Goal: Task Accomplishment & Management: Manage account settings

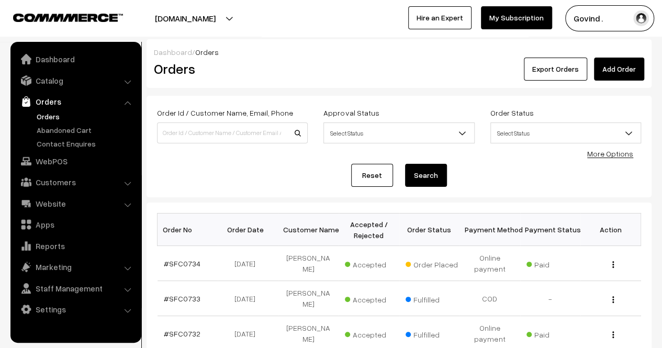
scroll to position [95, 0]
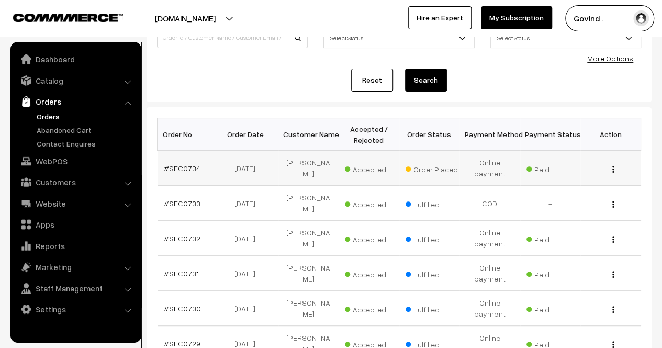
click at [614, 167] on img "button" at bounding box center [613, 169] width 2 height 7
click at [574, 180] on link "View" at bounding box center [566, 184] width 89 height 23
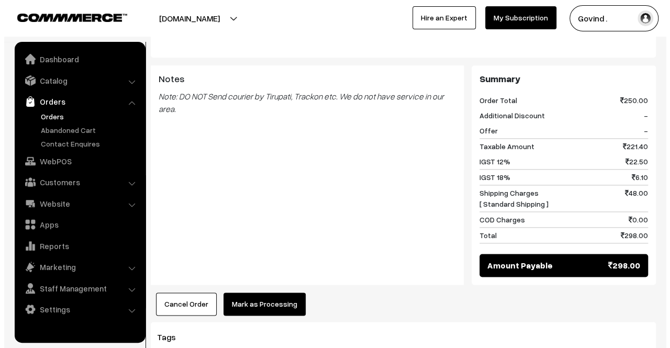
scroll to position [571, 0]
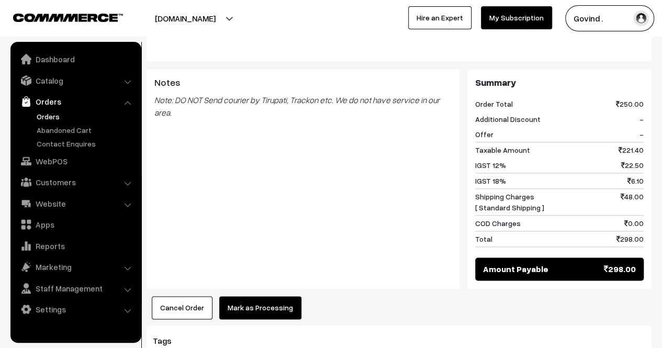
click at [264, 296] on button "Mark as Processing" at bounding box center [260, 307] width 82 height 23
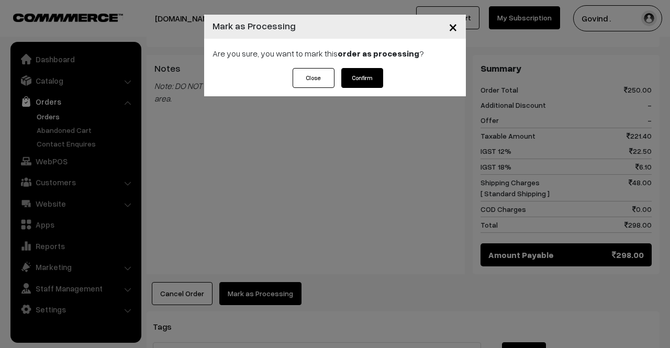
click at [356, 84] on button "Confirm" at bounding box center [362, 78] width 42 height 20
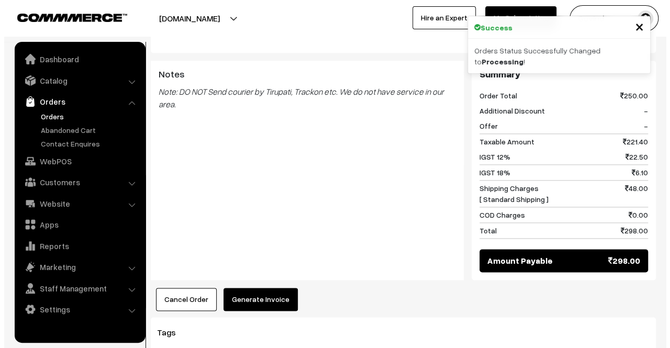
scroll to position [534, 0]
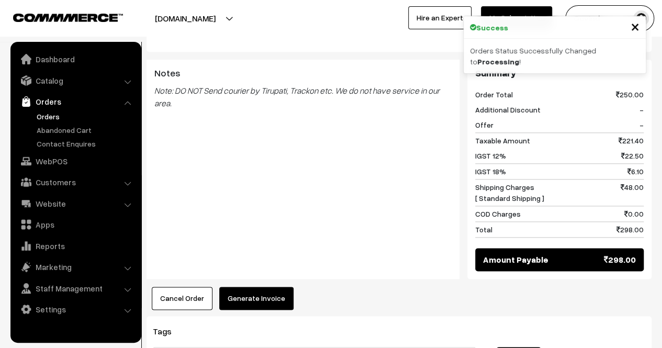
click at [264, 208] on div "Product Price Tax Rate Quantity Total Gou Ganga Neem Tulsi Ayurvedic Soap, 100g…" at bounding box center [399, 94] width 505 height 431
click at [258, 287] on button "Generate Invoice" at bounding box center [256, 298] width 74 height 23
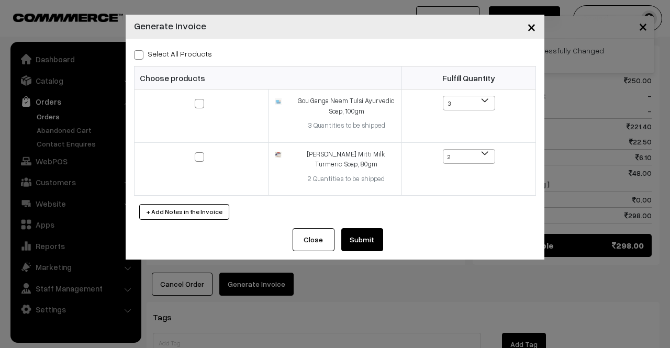
click at [141, 51] on span at bounding box center [138, 54] width 9 height 9
click at [141, 51] on input "Select All Products" at bounding box center [137, 53] width 7 height 7
checkbox input "true"
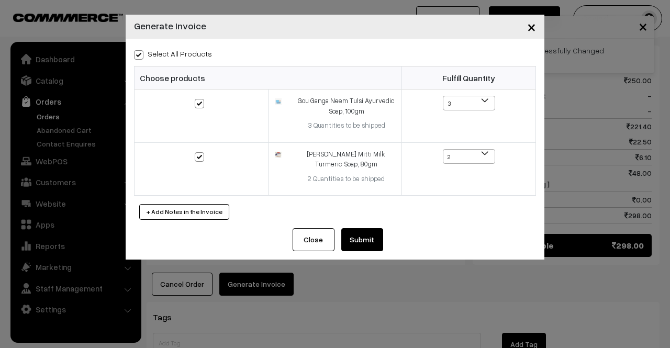
click at [365, 251] on div "Close Submit Back Fulfill Items" at bounding box center [335, 243] width 419 height 31
click at [367, 242] on button "Submit" at bounding box center [362, 239] width 42 height 23
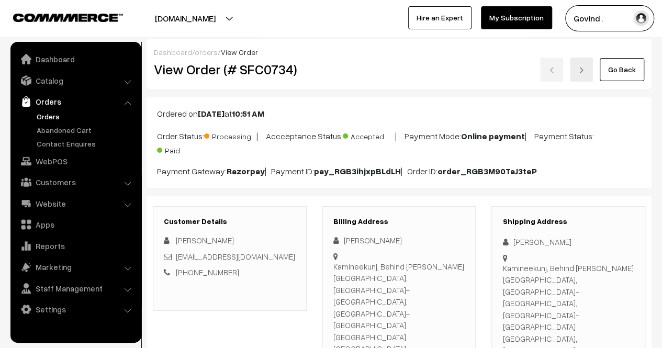
drag, startPoint x: 670, startPoint y: 181, endPoint x: 670, endPoint y: -37, distance: 217.8
click at [662, 0] on html "Thank you for showing interest. Our team will call you shortly. Close shopforco…" at bounding box center [331, 174] width 662 height 348
click at [624, 69] on link "Go Back" at bounding box center [622, 69] width 44 height 23
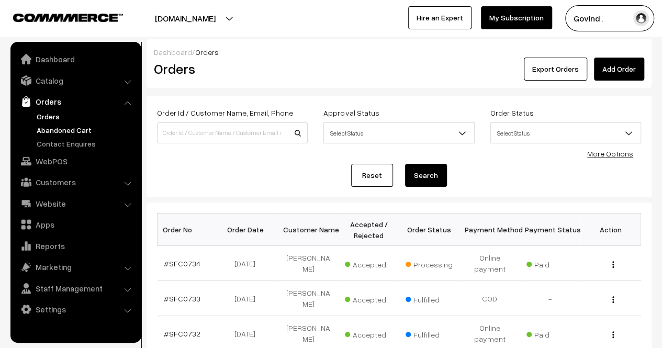
click at [83, 126] on link "Abandoned Cart" at bounding box center [86, 130] width 104 height 11
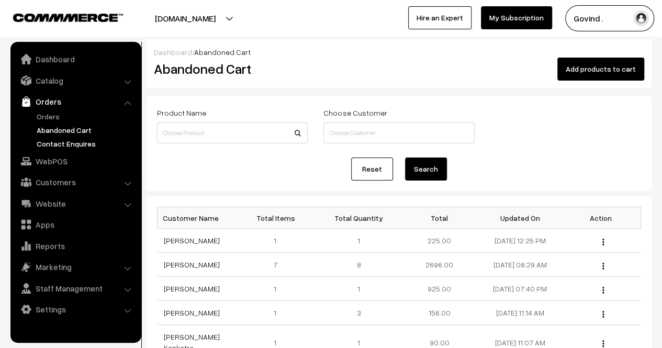
click at [79, 148] on link "Contact Enquires" at bounding box center [86, 143] width 104 height 11
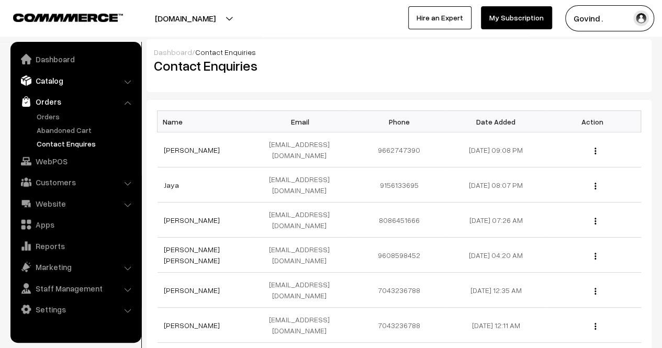
click at [62, 84] on link "Catalog" at bounding box center [75, 80] width 125 height 19
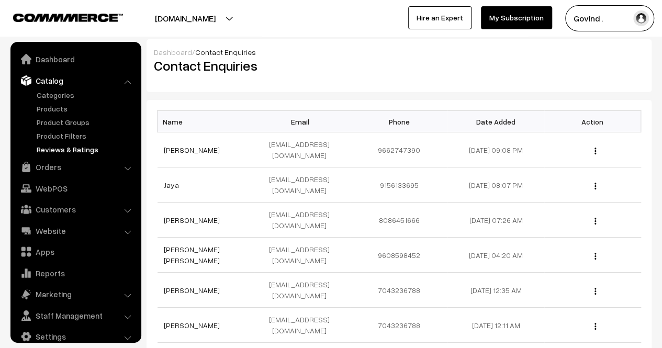
click at [69, 153] on link "Reviews & Ratings" at bounding box center [86, 149] width 104 height 11
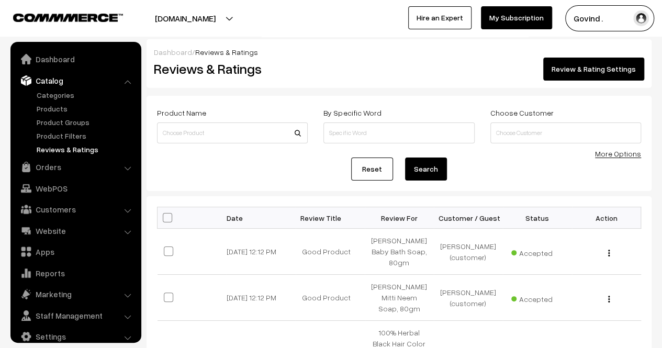
scroll to position [13, 0]
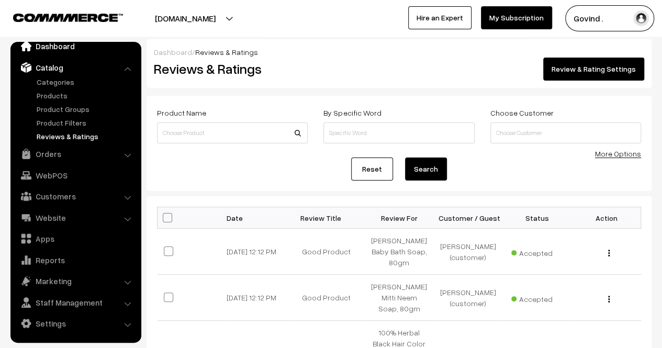
click at [61, 50] on link "Dashboard" at bounding box center [75, 46] width 125 height 19
